Goal: Book appointment/travel/reservation

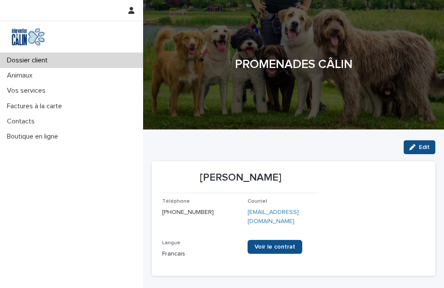
click at [36, 93] on p "Vos services" at bounding box center [27, 91] width 49 height 8
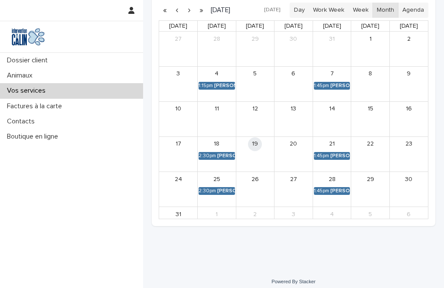
scroll to position [219, 0]
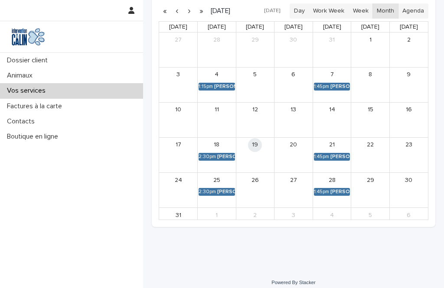
click at [254, 146] on link "19" at bounding box center [255, 145] width 14 height 14
click at [338, 154] on link "1:45pm [PERSON_NAME]" at bounding box center [332, 157] width 36 height 8
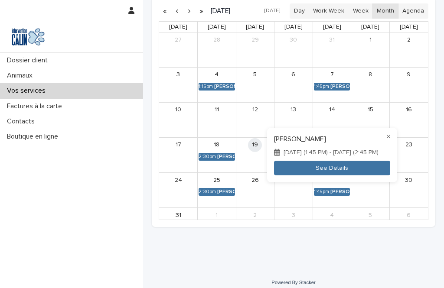
click at [341, 169] on button "See Details" at bounding box center [332, 168] width 116 height 14
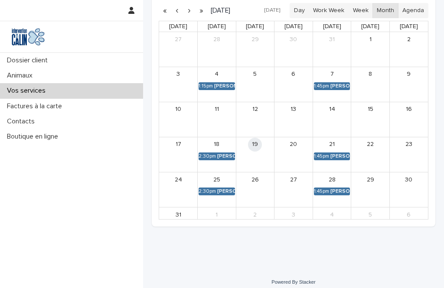
scroll to position [219, 0]
